Goal: Navigation & Orientation: Find specific page/section

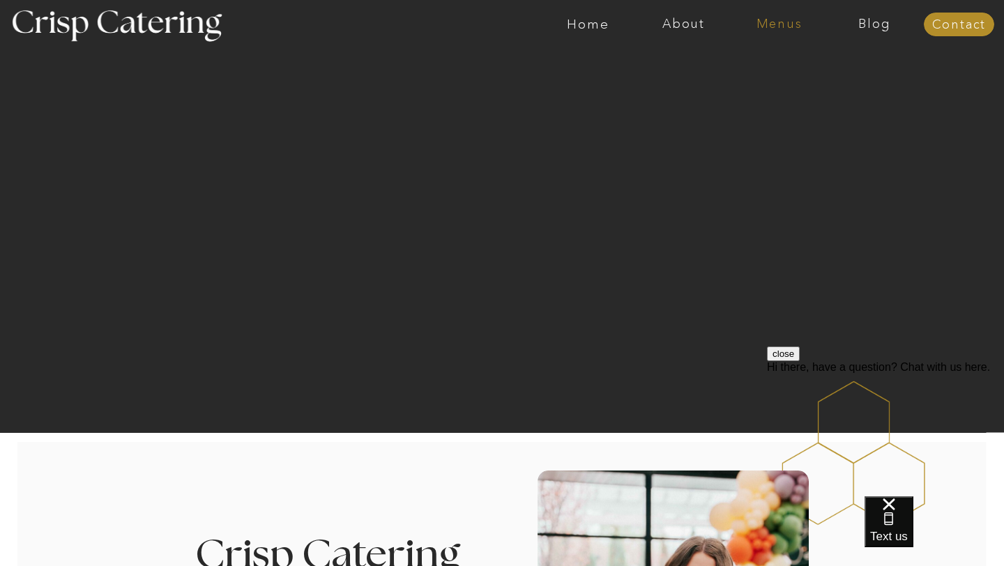
click at [772, 20] on nav "Menus" at bounding box center [778, 24] width 95 height 14
click at [758, 60] on nav "Summer (Mar-Aug)" at bounding box center [783, 62] width 125 height 13
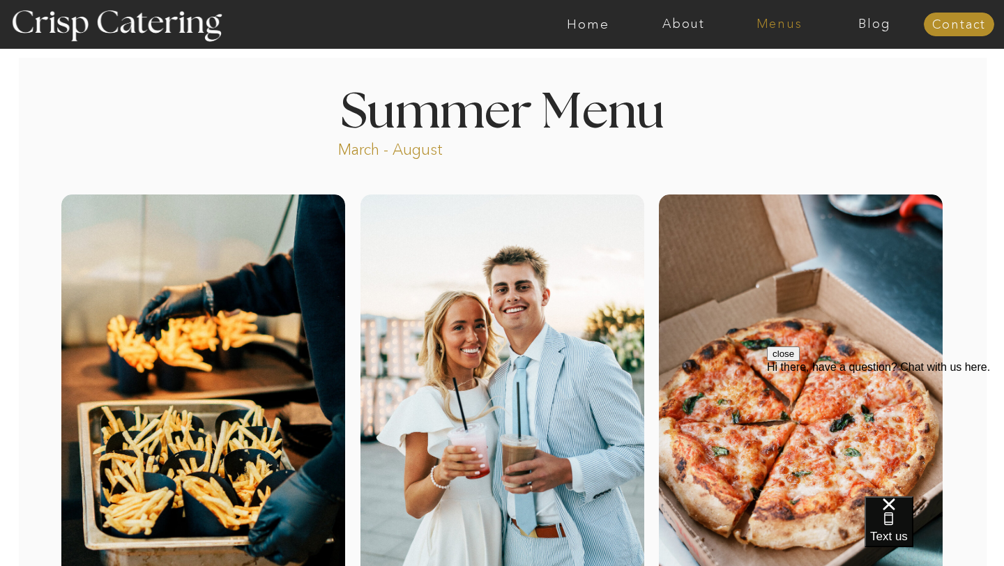
click at [779, 28] on nav "Menus" at bounding box center [778, 24] width 95 height 14
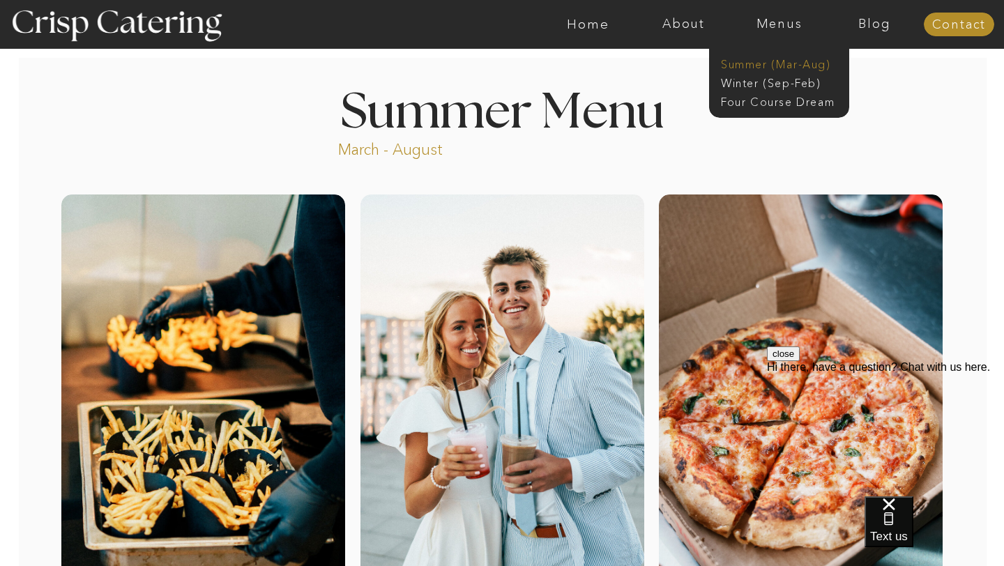
click at [770, 63] on nav "Summer (Mar-Aug)" at bounding box center [783, 62] width 125 height 13
